Goal: Information Seeking & Learning: Learn about a topic

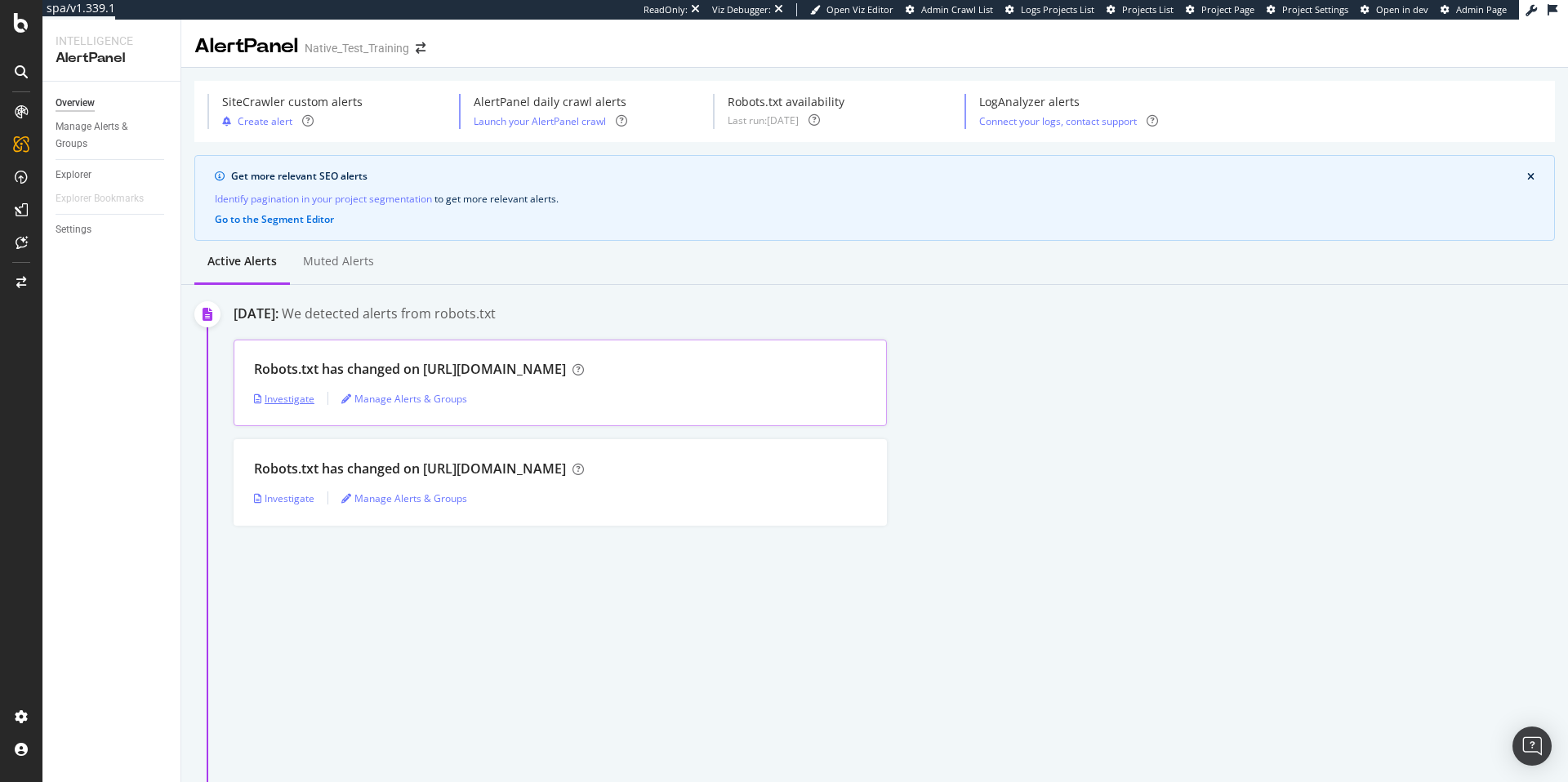
click at [294, 396] on div "Investigate" at bounding box center [284, 398] width 60 height 14
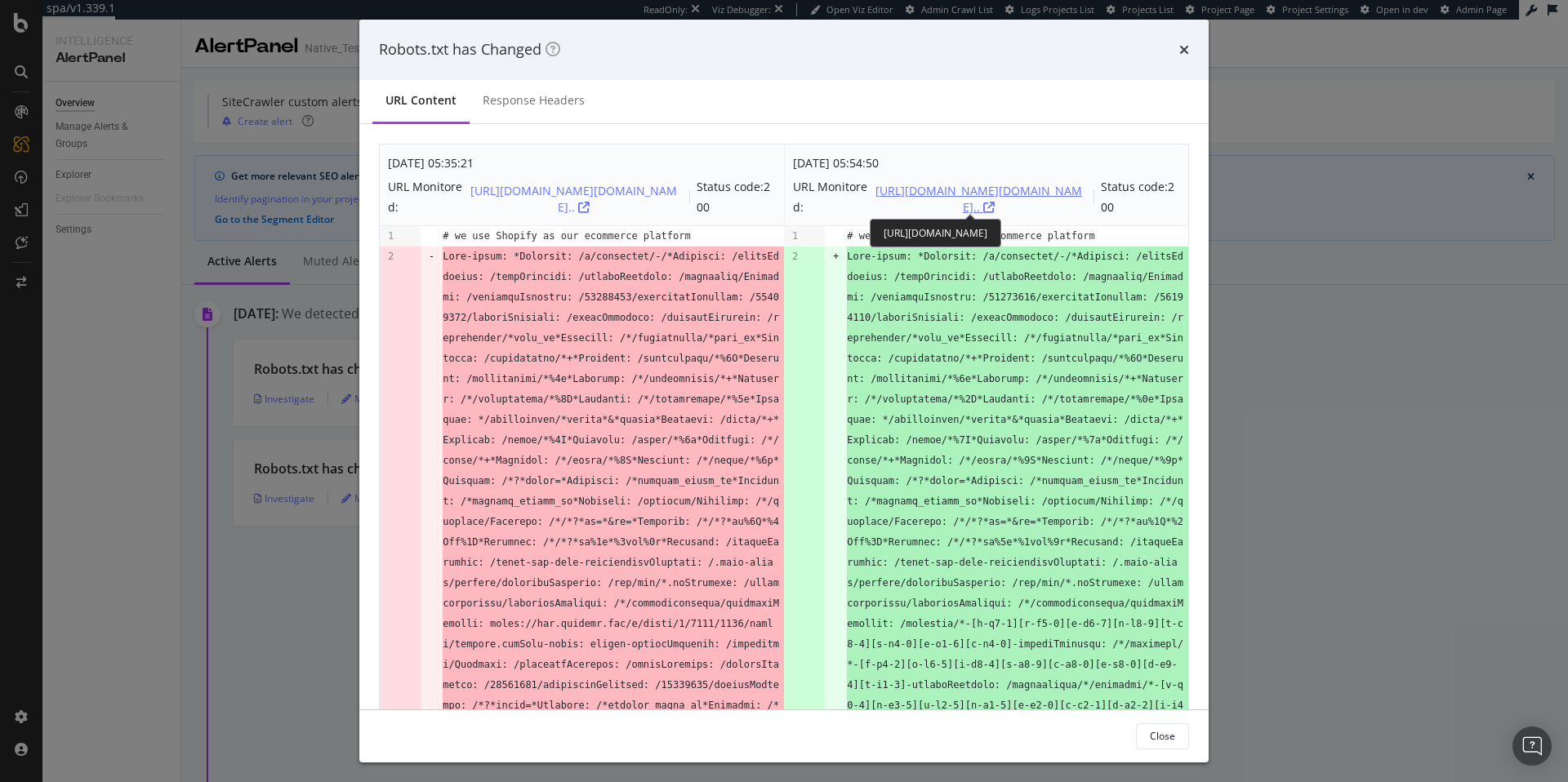
click at [985, 209] on div "[URL][DOMAIN_NAME][DOMAIN_NAME].." at bounding box center [978, 199] width 217 height 32
click at [1176, 50] on div "Robots.txt has Changed" at bounding box center [784, 50] width 810 height 22
click at [1181, 50] on icon "times" at bounding box center [1184, 50] width 10 height 14
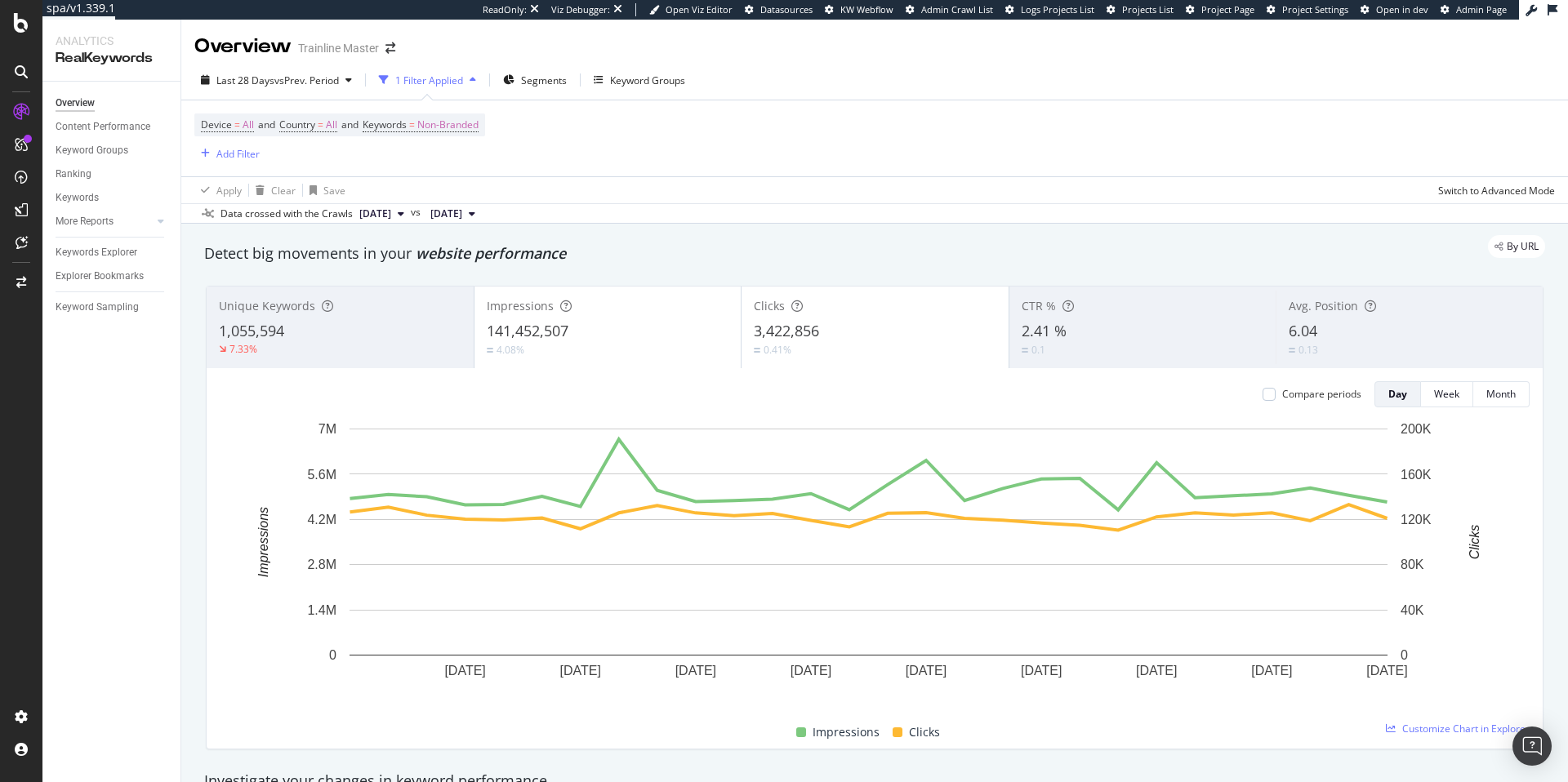
click at [0, 27] on div at bounding box center [21, 391] width 42 height 782
click at [2, 27] on div at bounding box center [22, 23] width 40 height 20
click at [430, 82] on div "1 Filter Applied" at bounding box center [429, 80] width 68 height 14
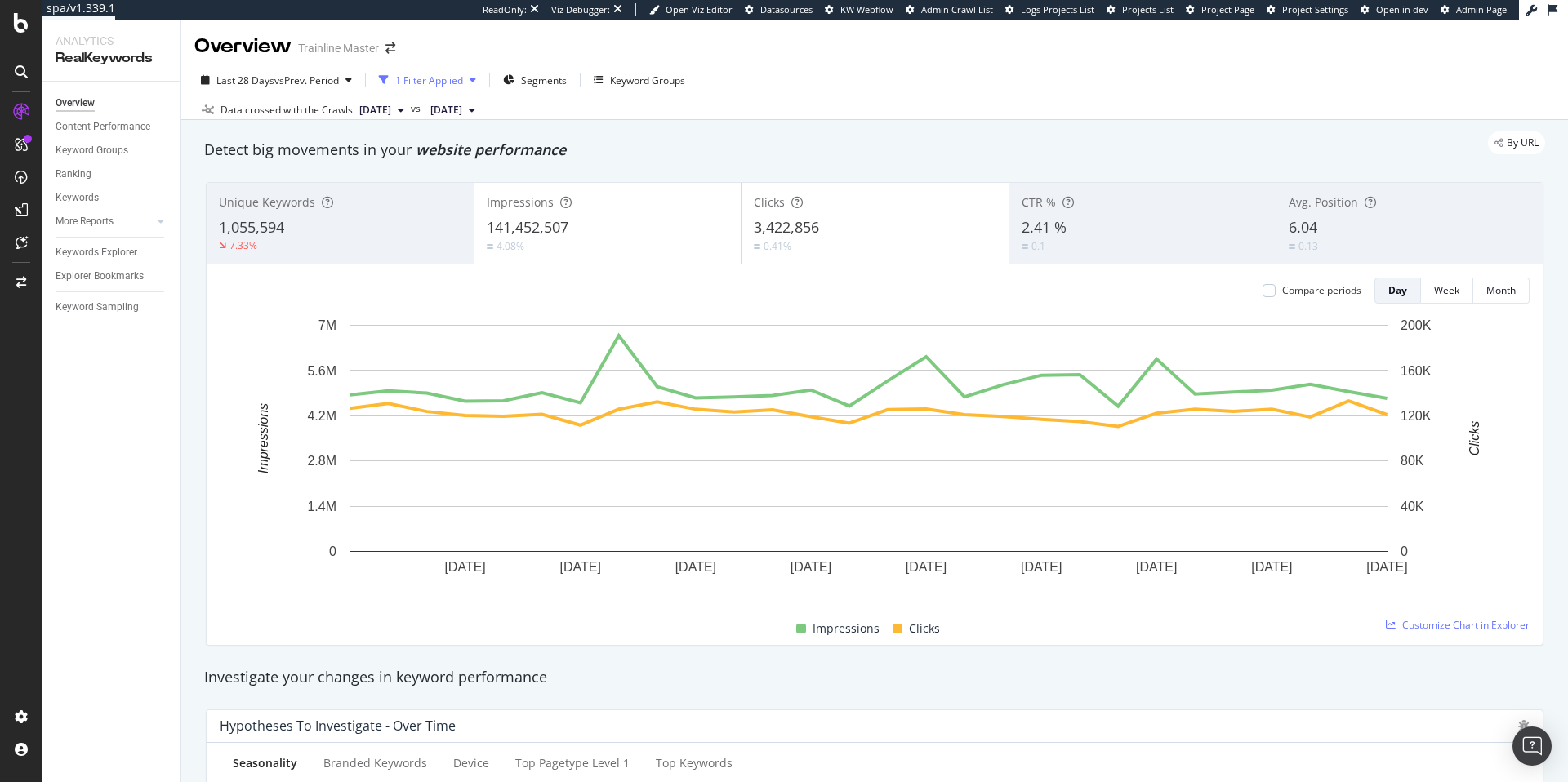
click at [430, 82] on div "1 Filter Applied" at bounding box center [429, 80] width 68 height 14
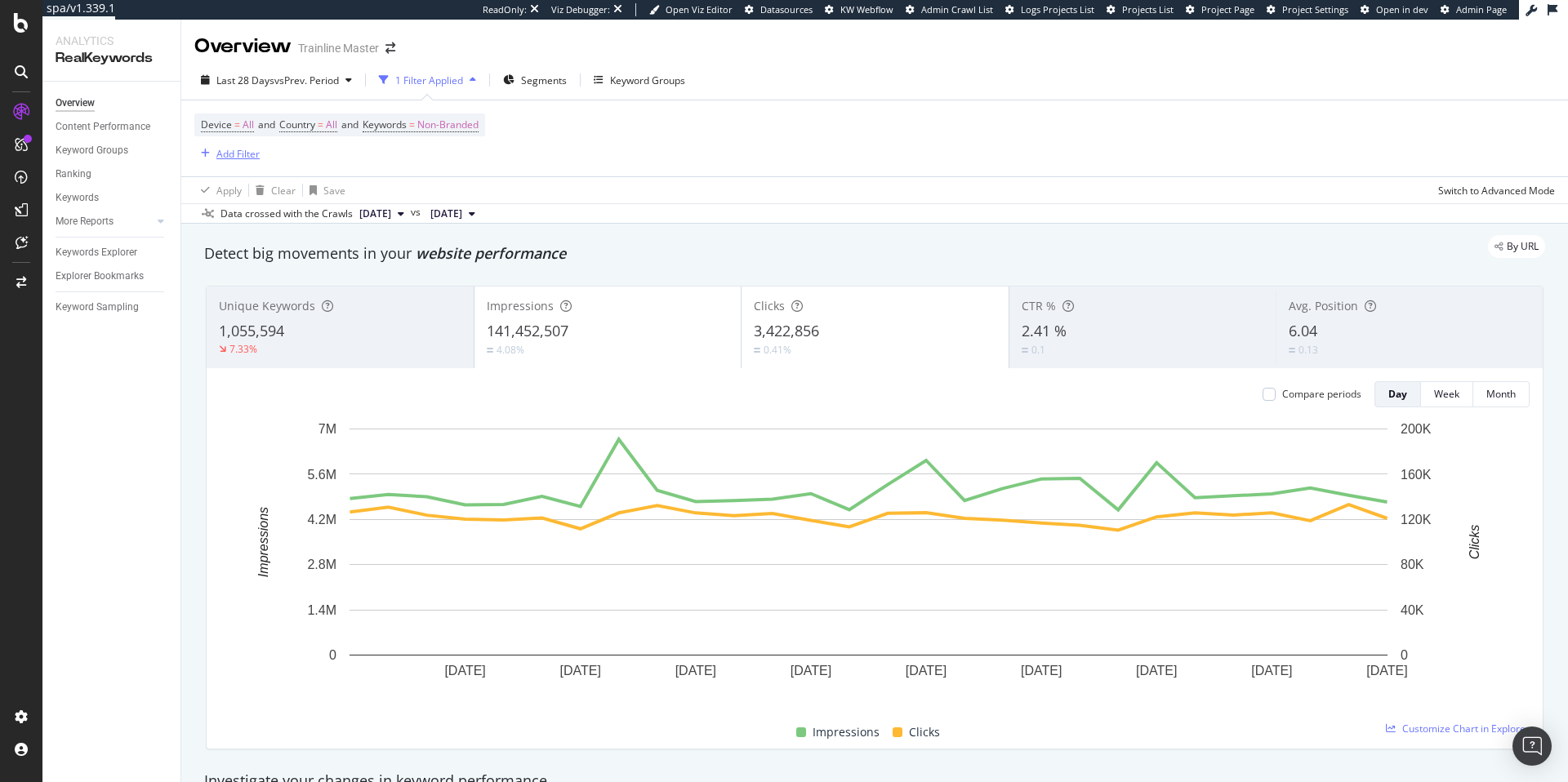
click at [222, 156] on div "Add Filter" at bounding box center [238, 153] width 43 height 14
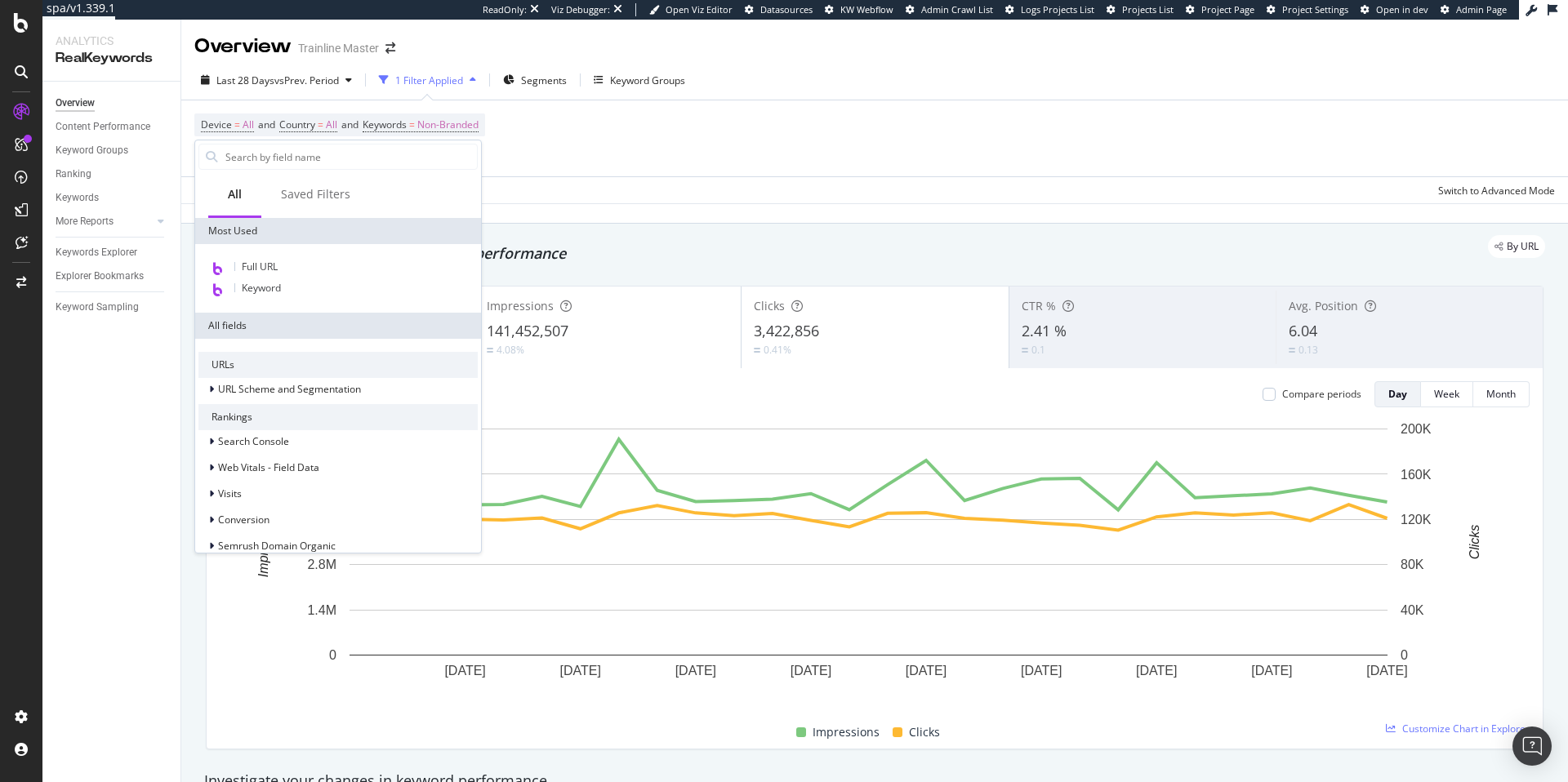
click at [870, 194] on div "Apply Clear Save Switch to Advanced Mode" at bounding box center [874, 190] width 1387 height 27
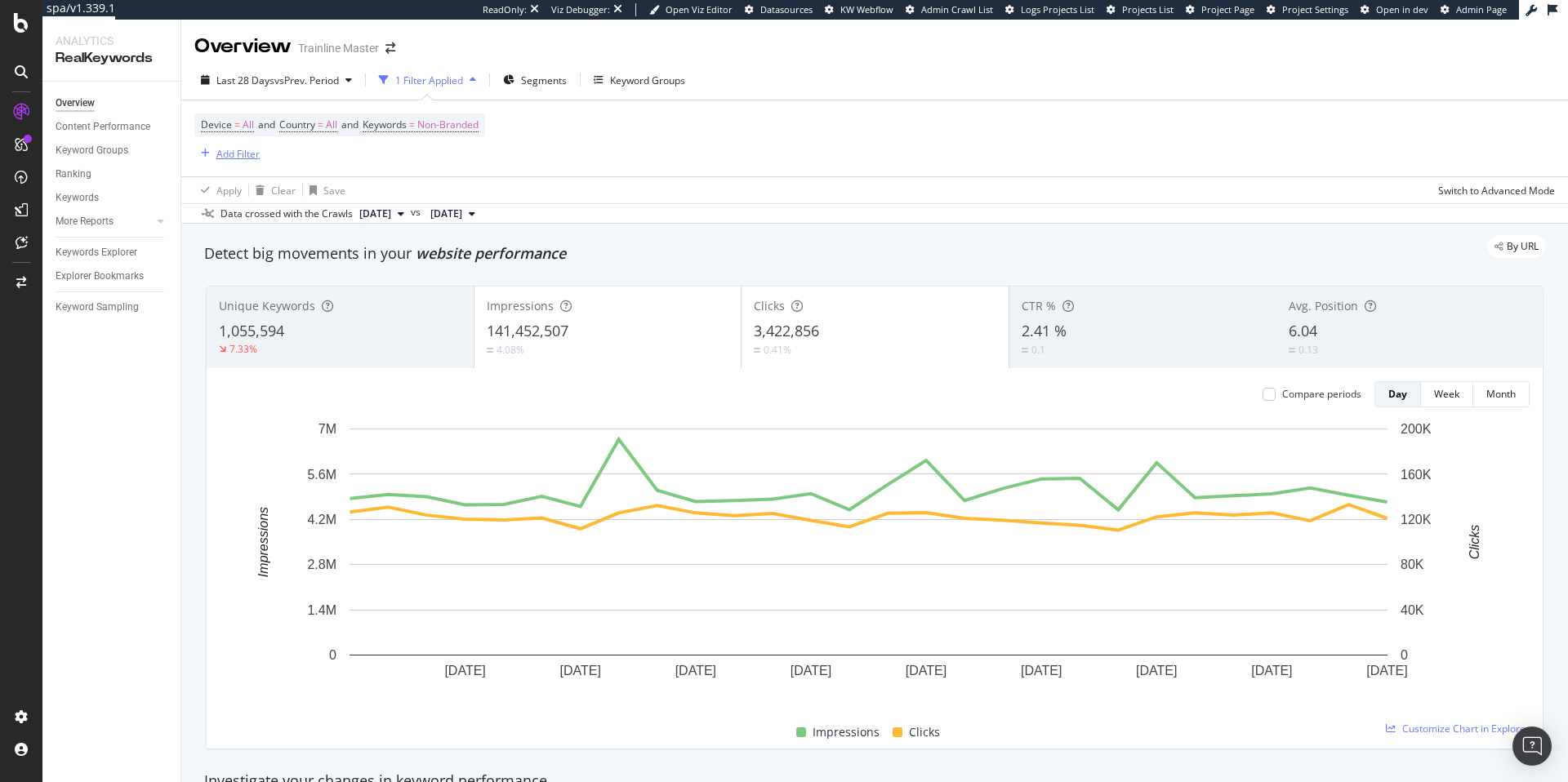
click at [238, 156] on div "Add Filter" at bounding box center [238, 153] width 43 height 14
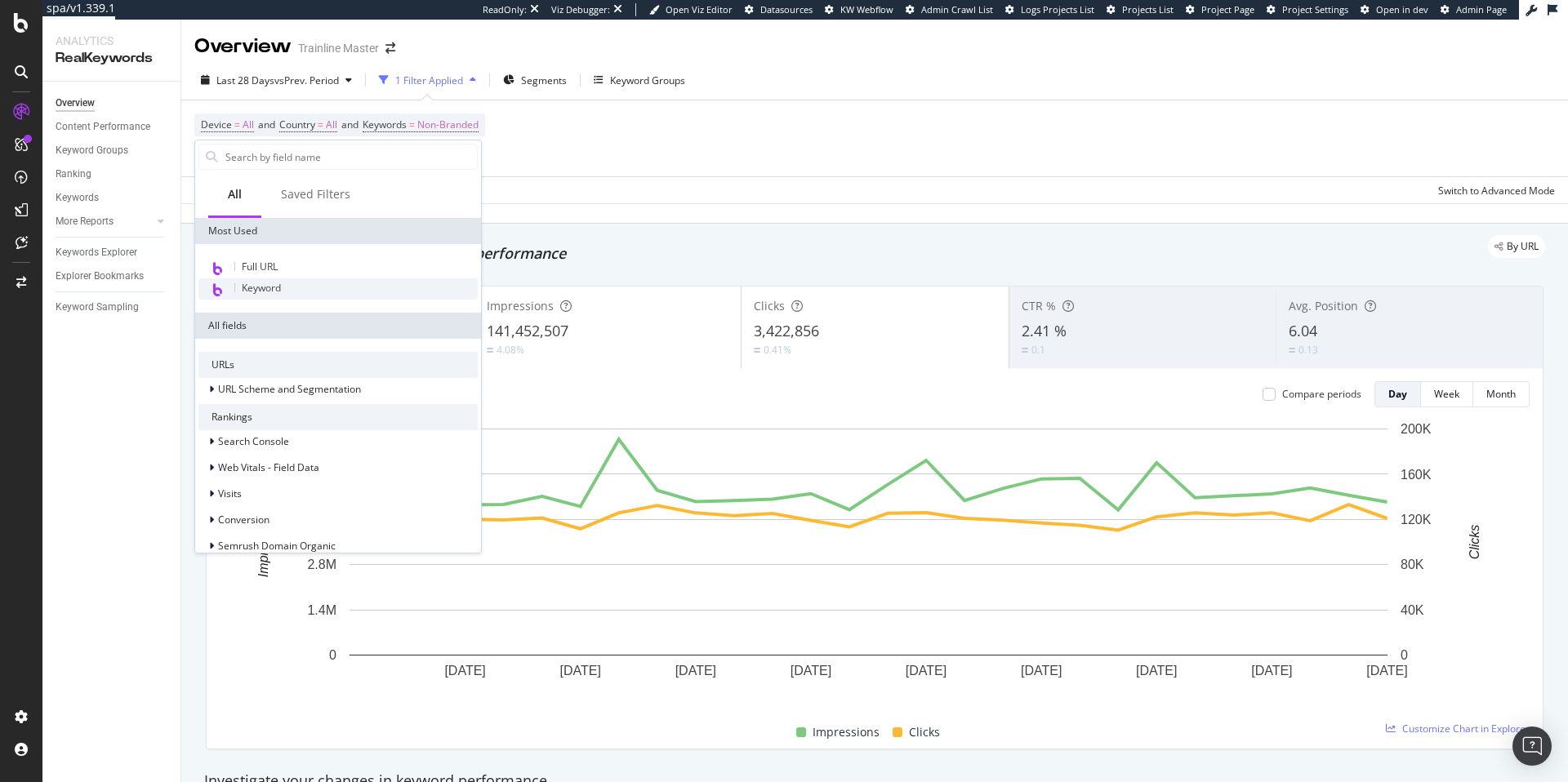
click at [288, 299] on div "Keyword" at bounding box center [338, 289] width 279 height 22
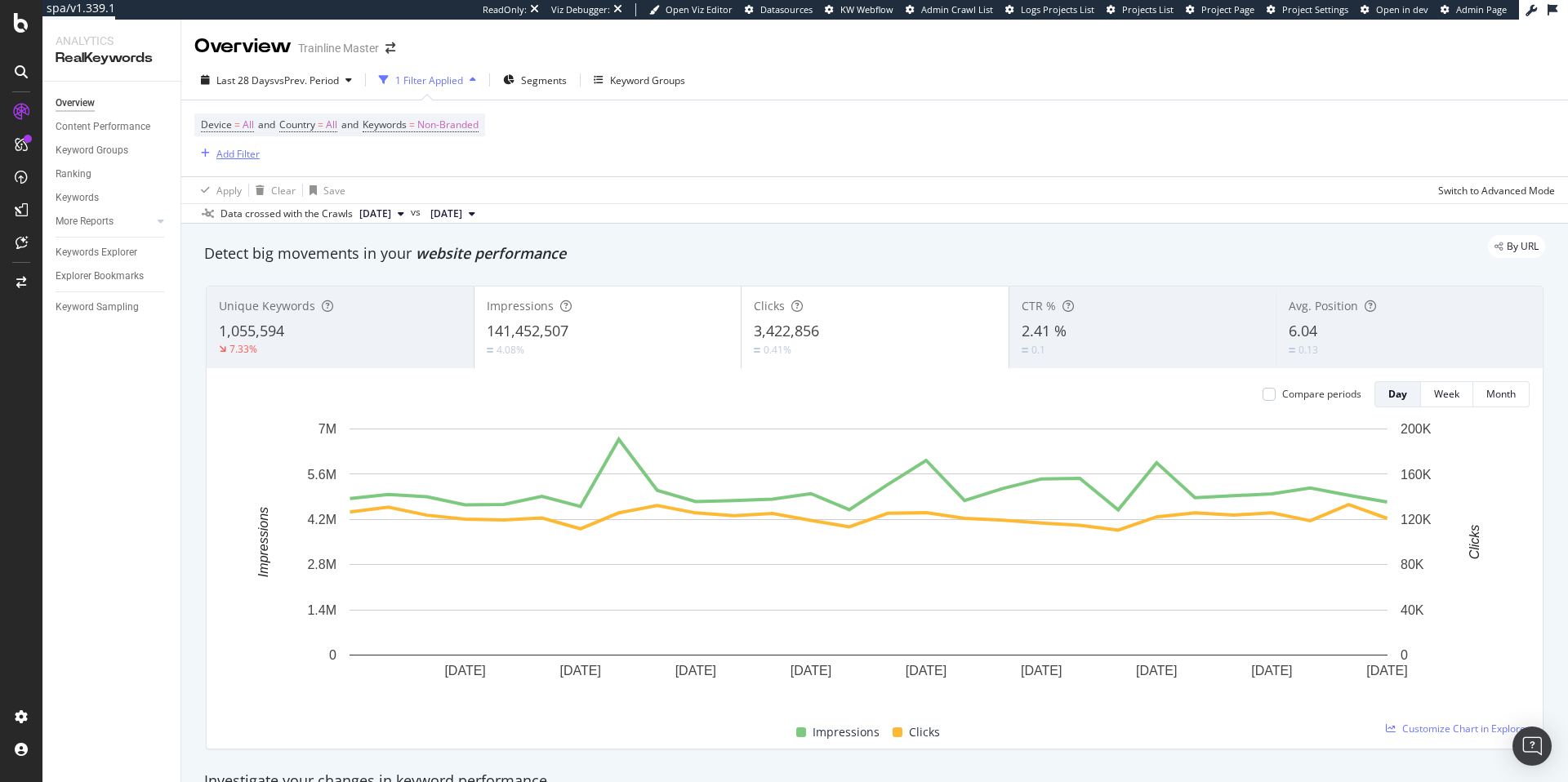
click at [210, 151] on div "button" at bounding box center [205, 153] width 22 height 10
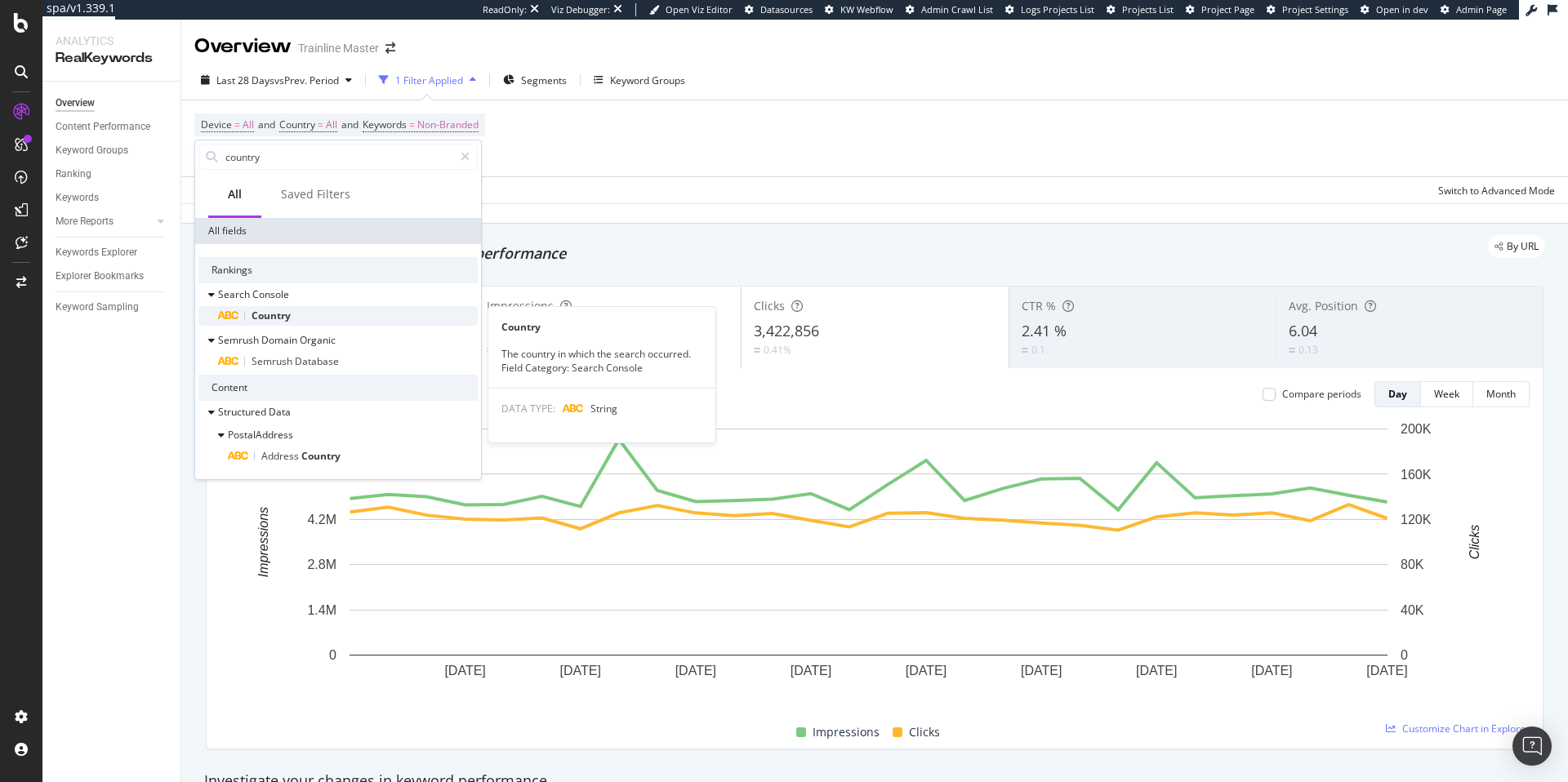
type input "country"
click at [301, 318] on div "Country" at bounding box center [348, 316] width 260 height 20
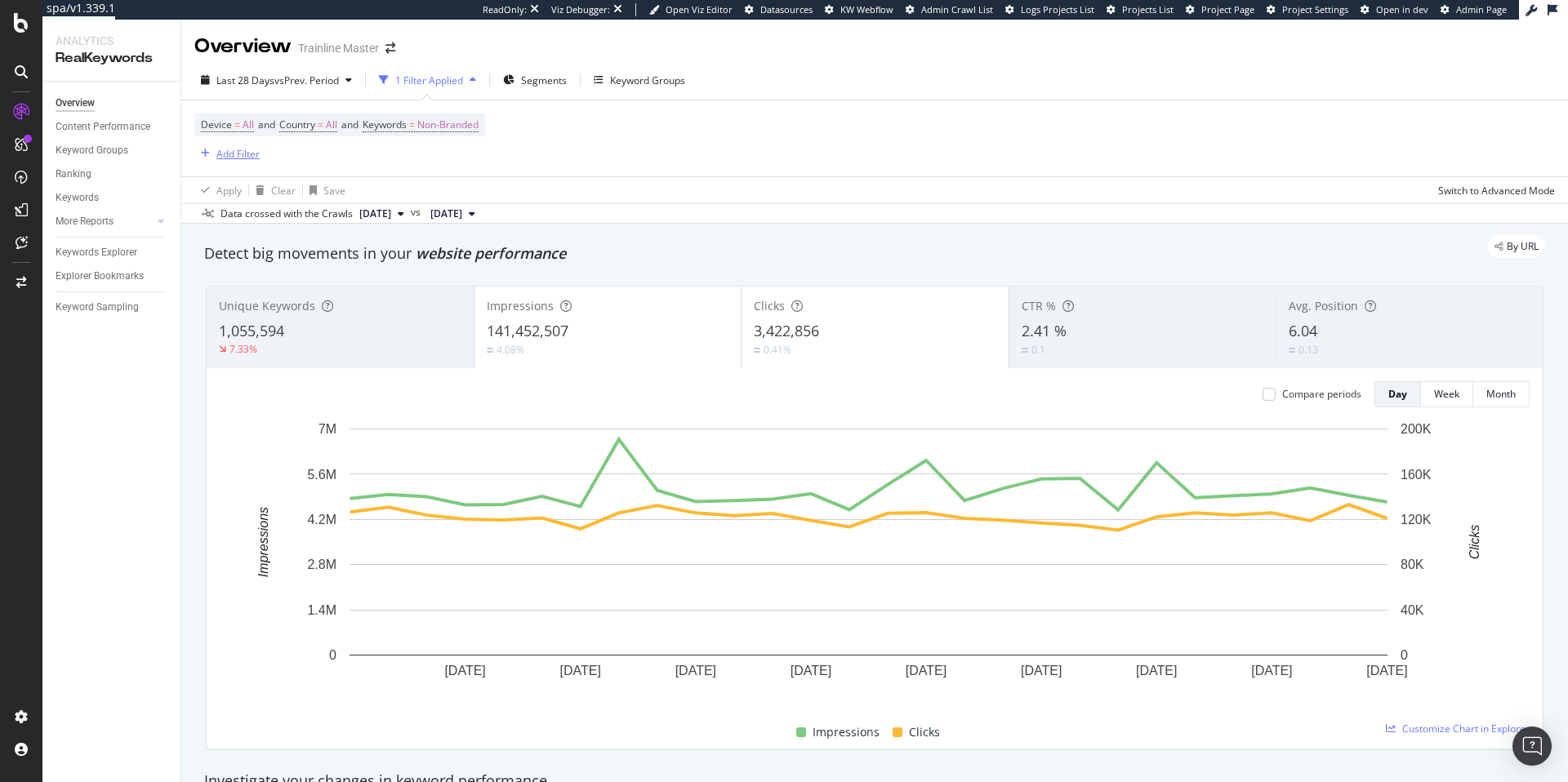
click at [222, 153] on div "Add Filter" at bounding box center [238, 153] width 43 height 14
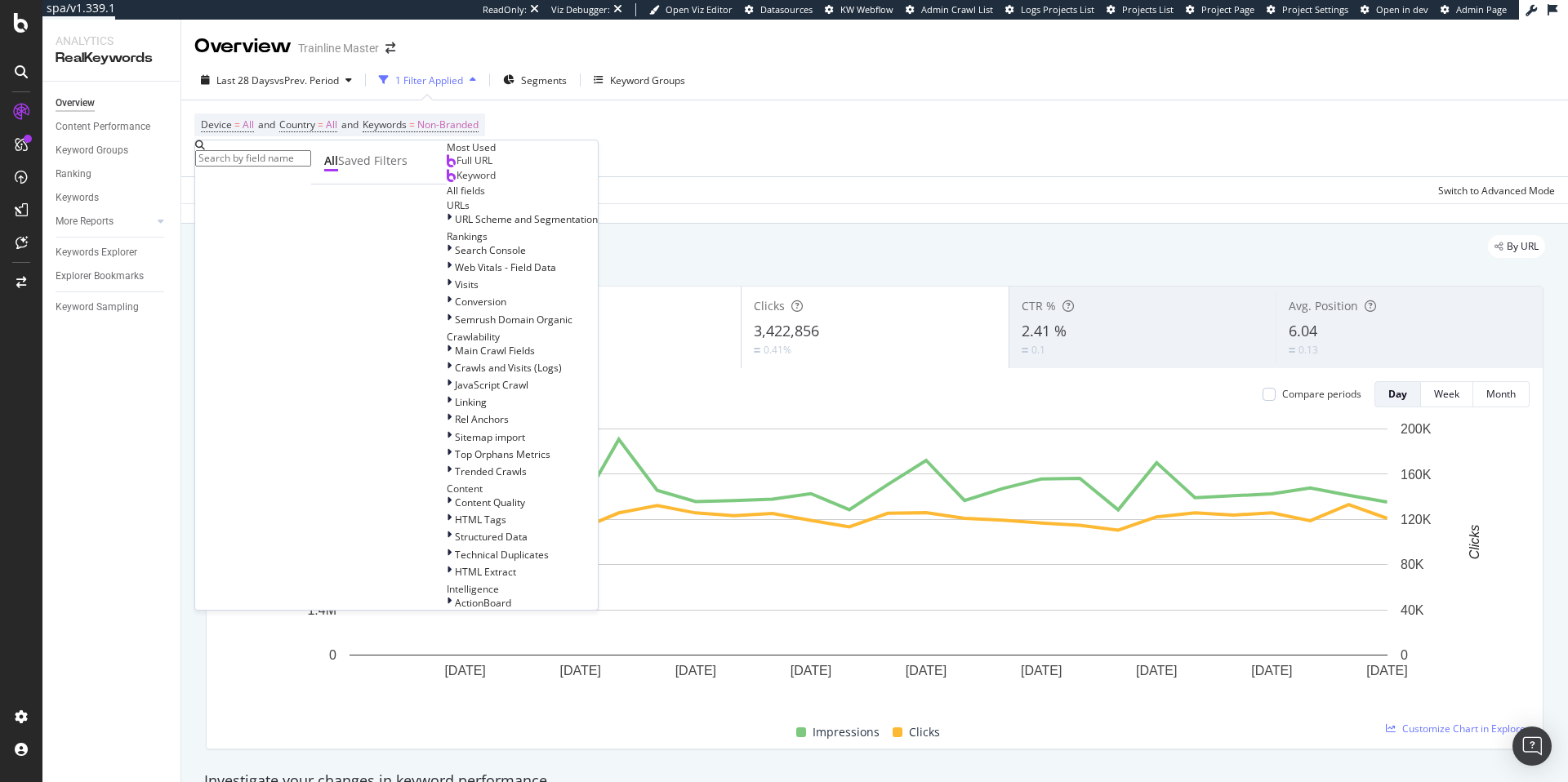
scroll to position [338, 0]
click at [295, 159] on input "text" at bounding box center [253, 159] width 116 height 16
click at [504, 147] on div "Device = All and Country = All and Keywords = Non-Branded Add Filter" at bounding box center [875, 138] width 1361 height 76
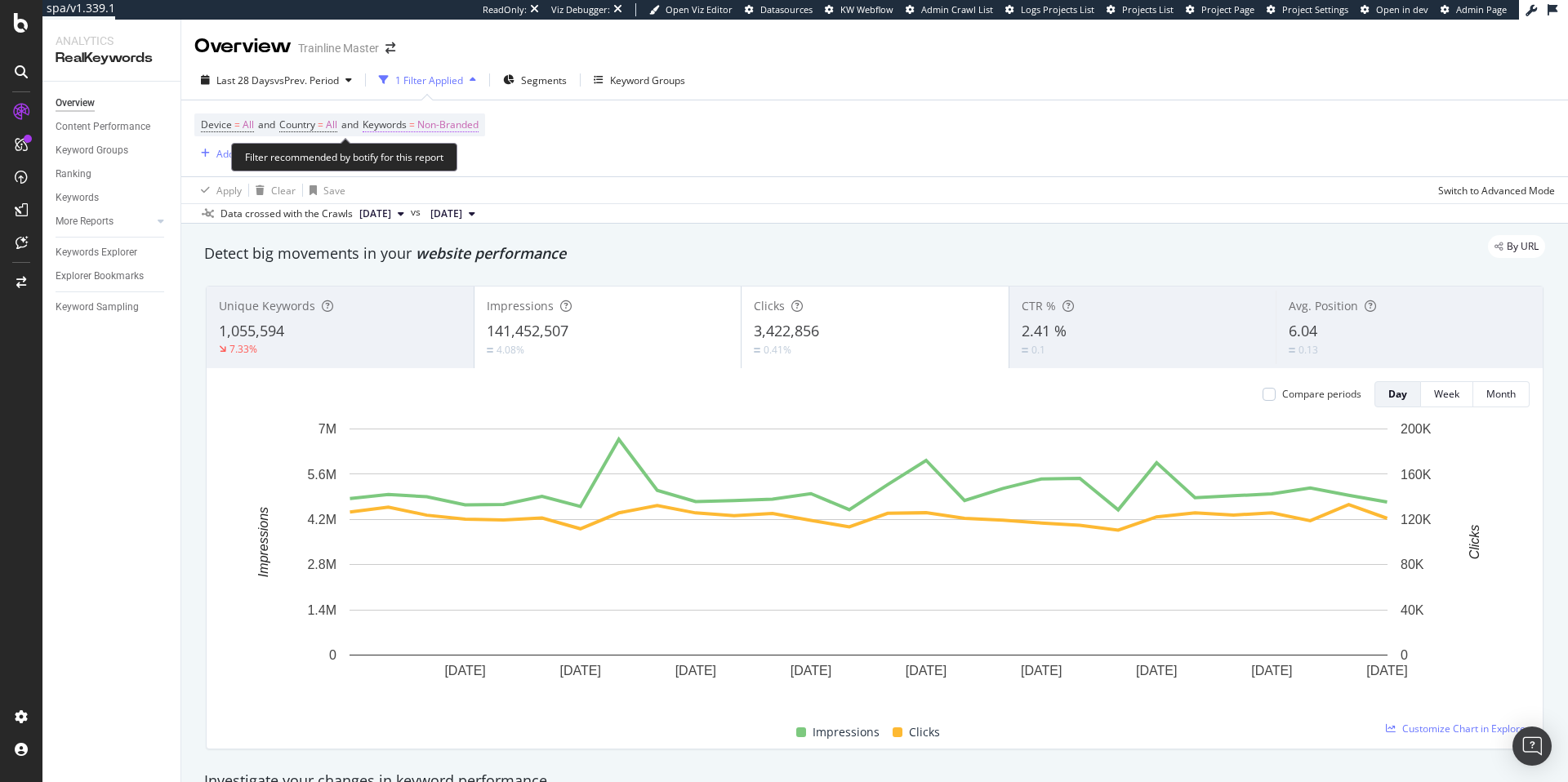
click at [406, 127] on span "Keywords" at bounding box center [384, 124] width 44 height 14
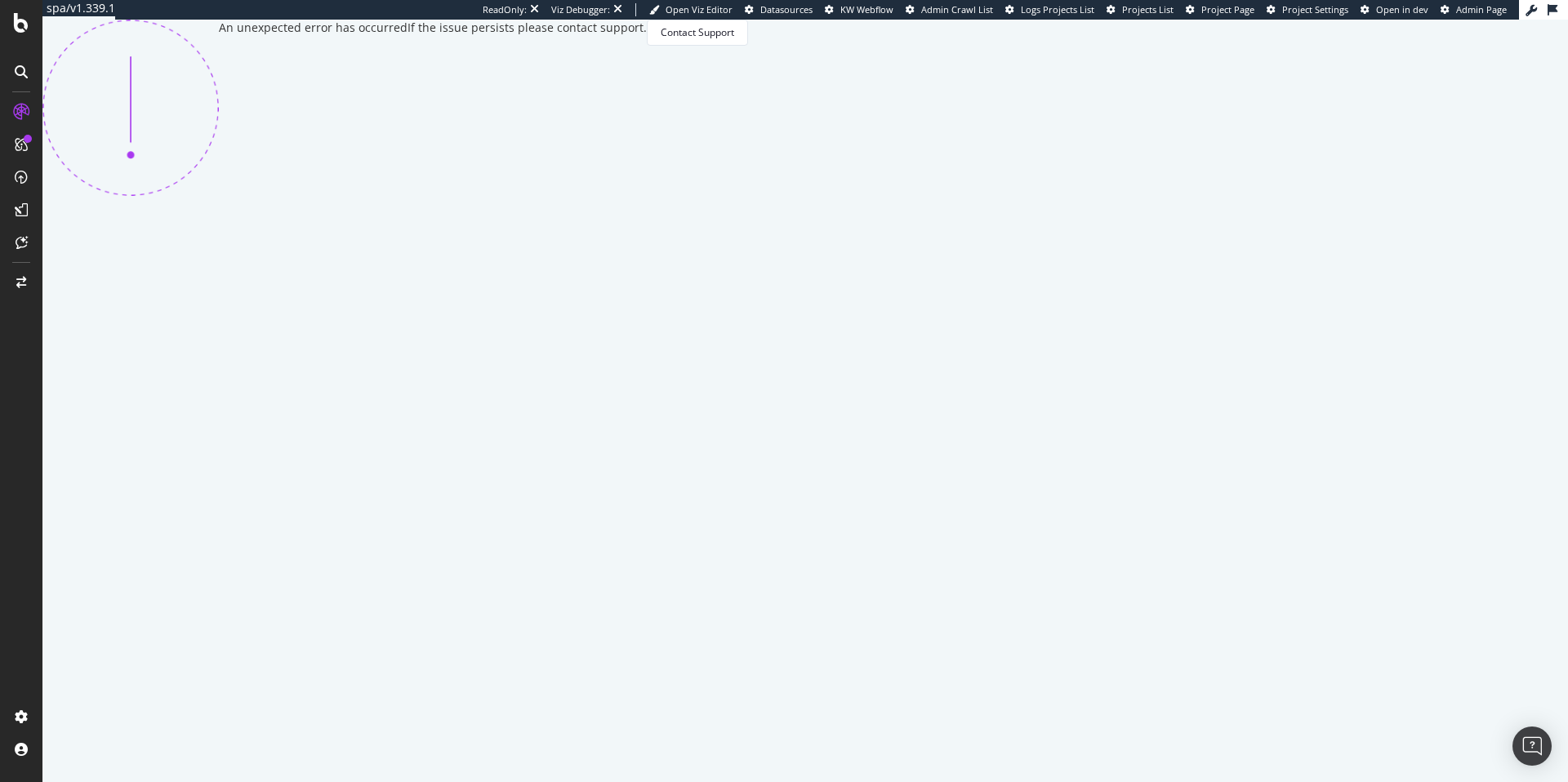
click at [1550, 10] on icon at bounding box center [1553, 10] width 10 height 12
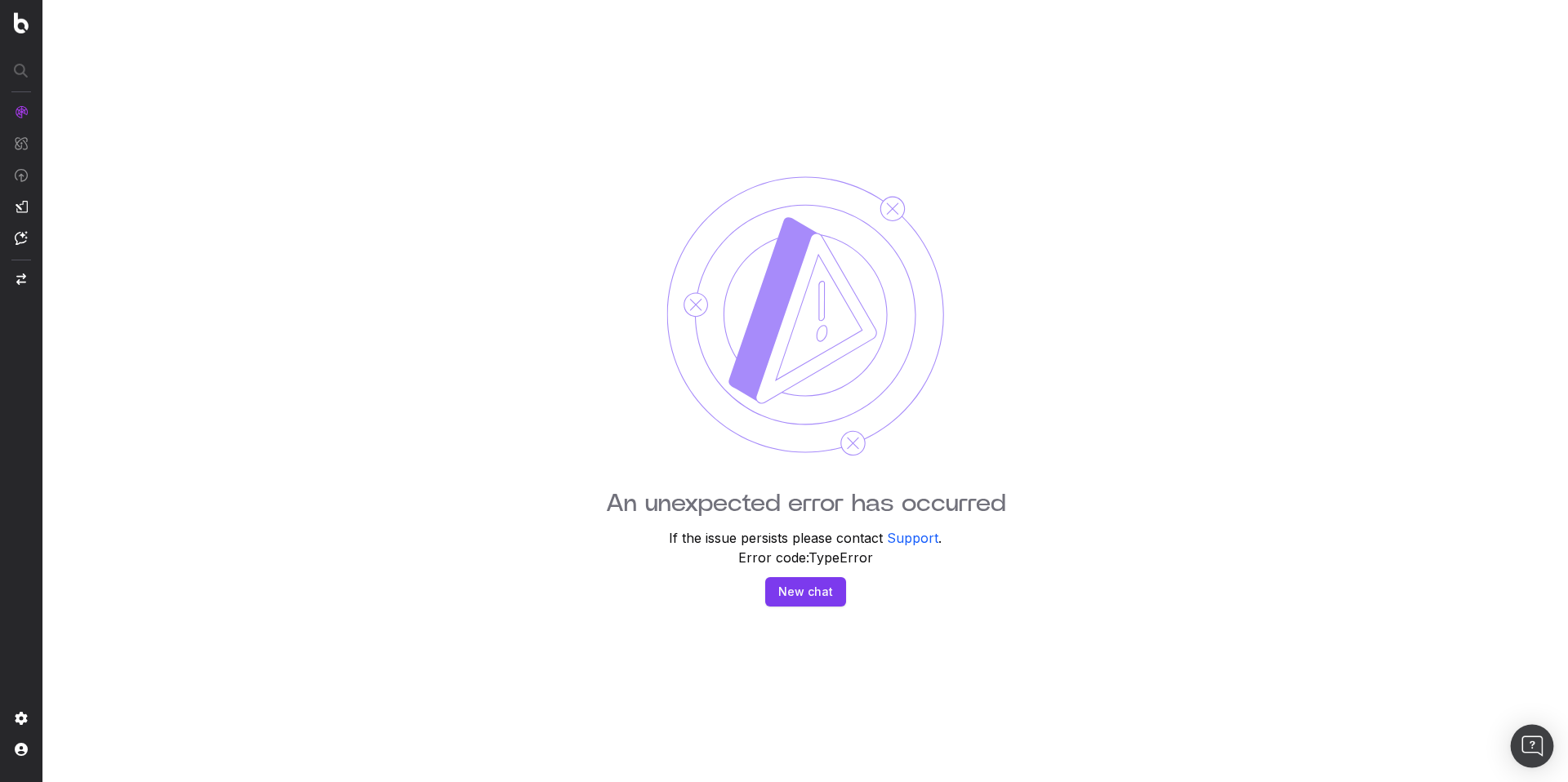
click at [1533, 752] on img "Open Intercom Messenger" at bounding box center [1533, 747] width 22 height 22
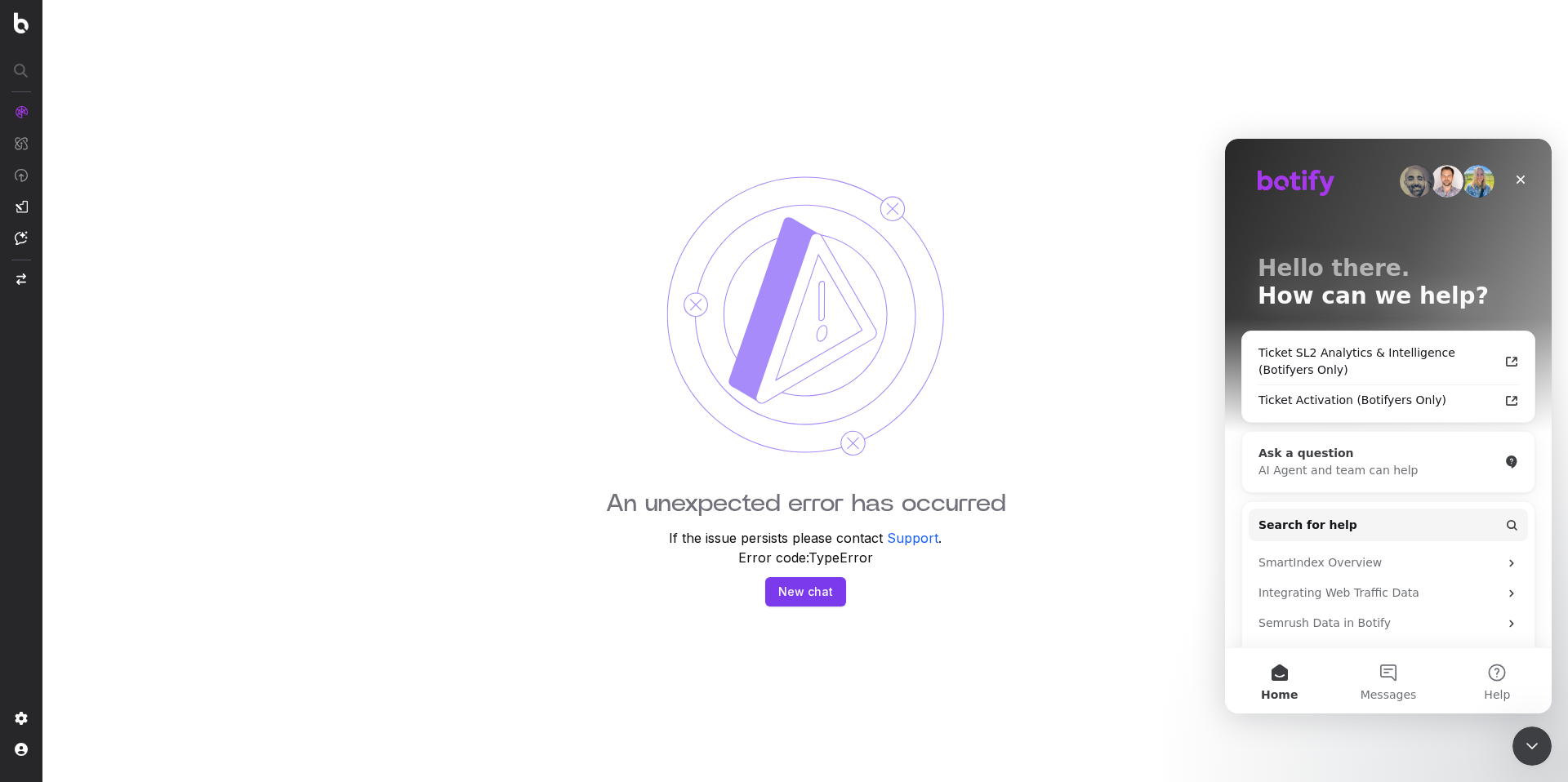
click at [1372, 463] on div "AI Agent and team can help" at bounding box center [1379, 470] width 240 height 17
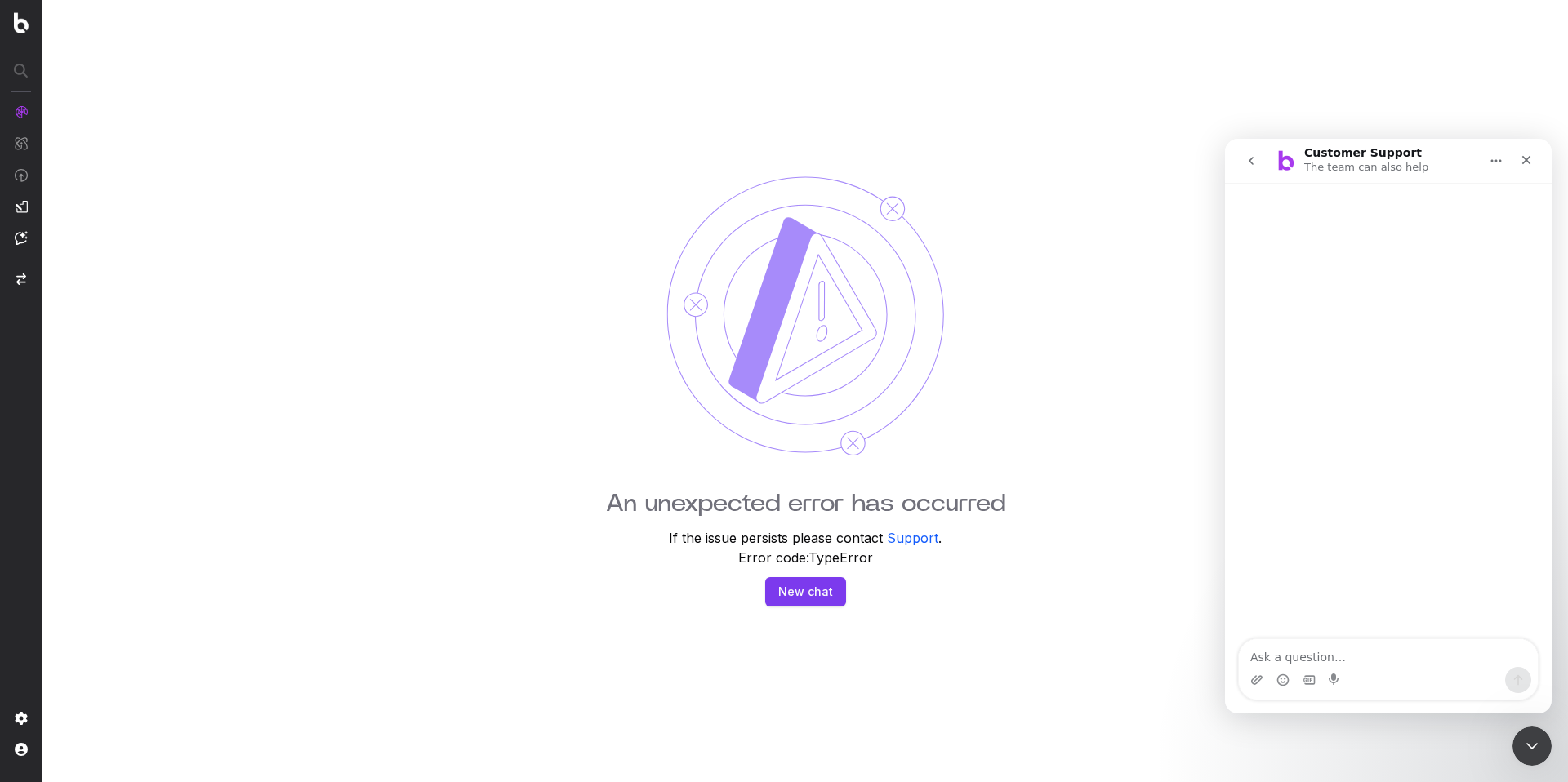
click at [1497, 159] on icon "Home" at bounding box center [1496, 160] width 14 height 14
click at [1532, 161] on icon "Close" at bounding box center [1527, 159] width 14 height 14
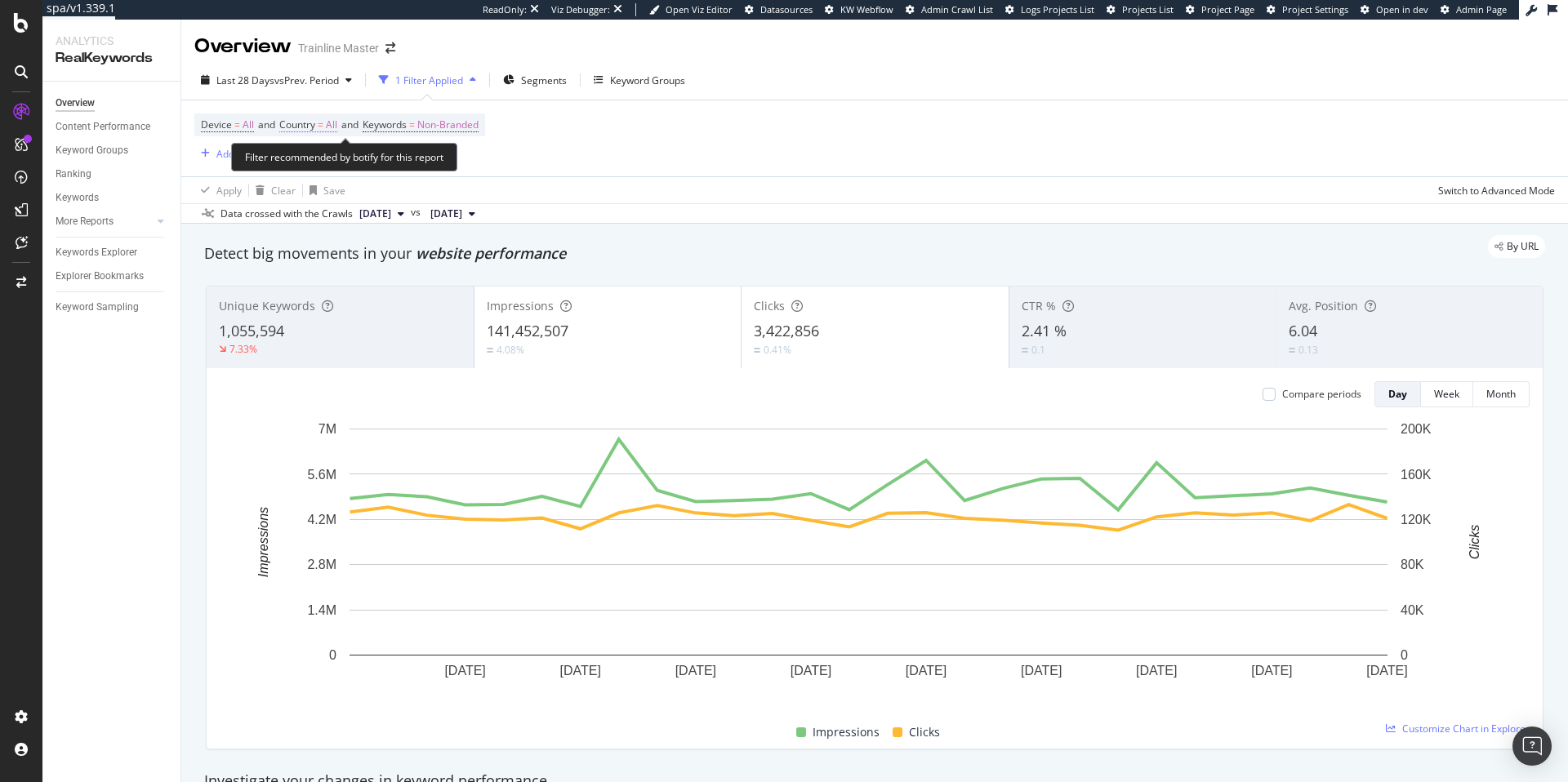
click at [315, 123] on span "Country" at bounding box center [297, 124] width 36 height 14
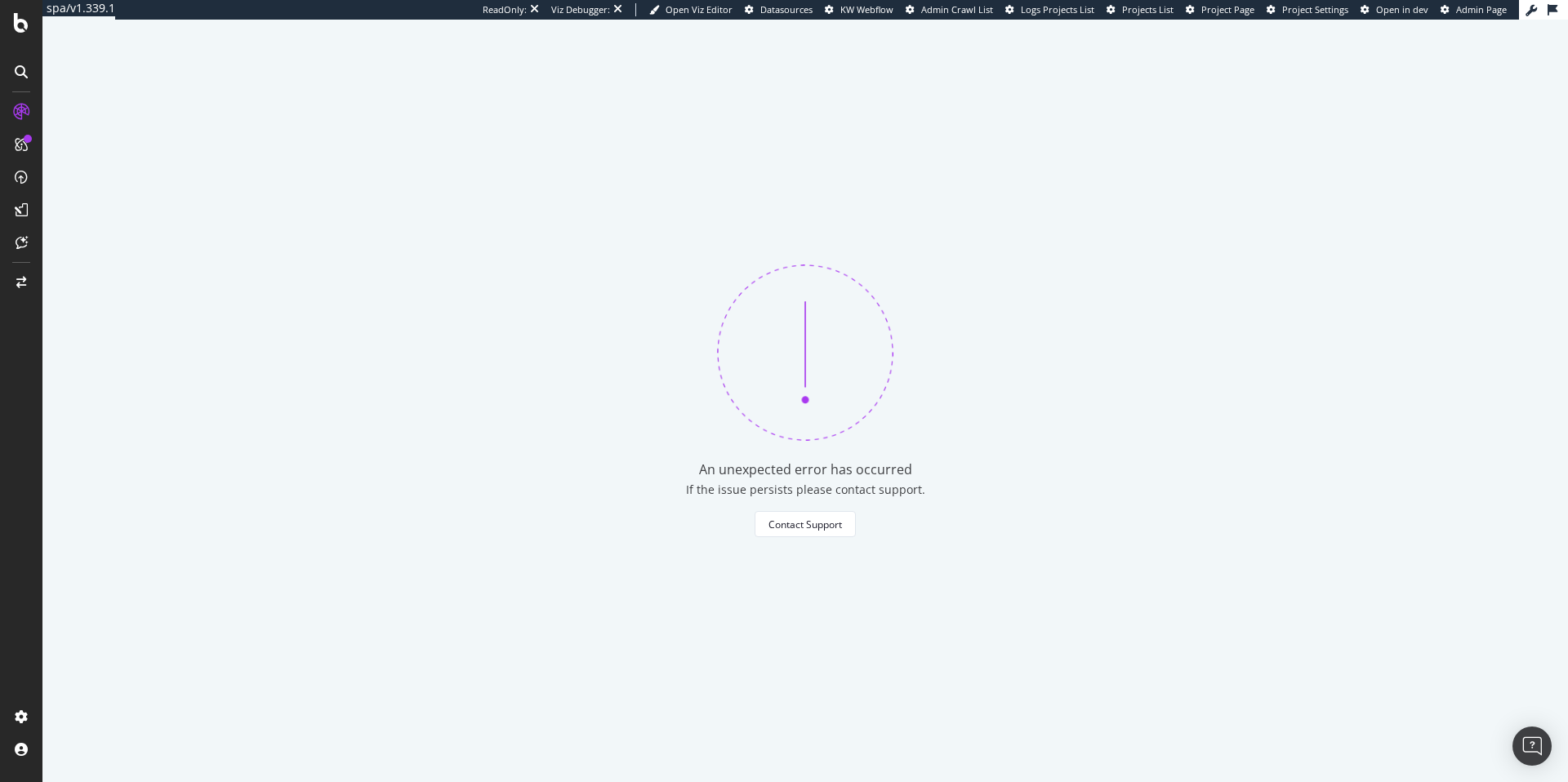
click at [1551, 11] on icon at bounding box center [1553, 10] width 10 height 12
